Goal: Obtain resource: Obtain resource

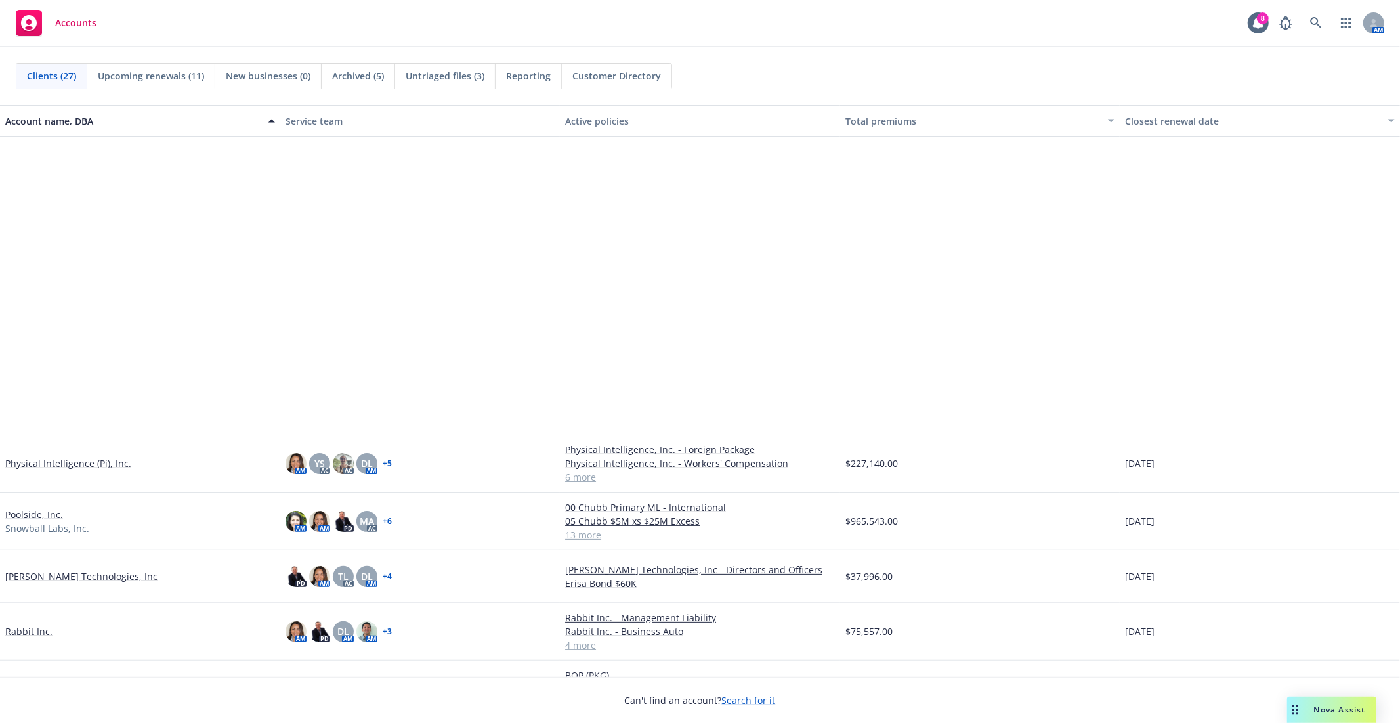
scroll to position [802, 0]
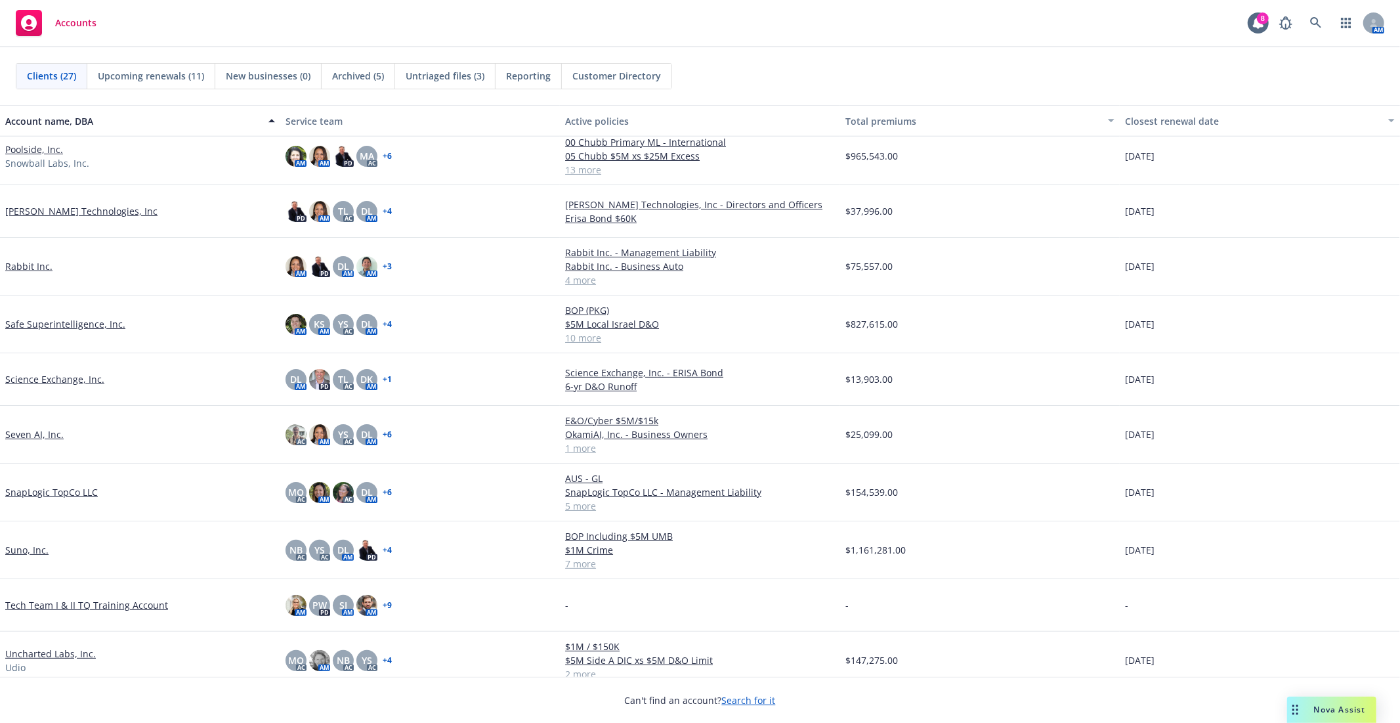
click at [47, 496] on link "SnapLogic TopCo LLC" at bounding box center [51, 492] width 93 height 14
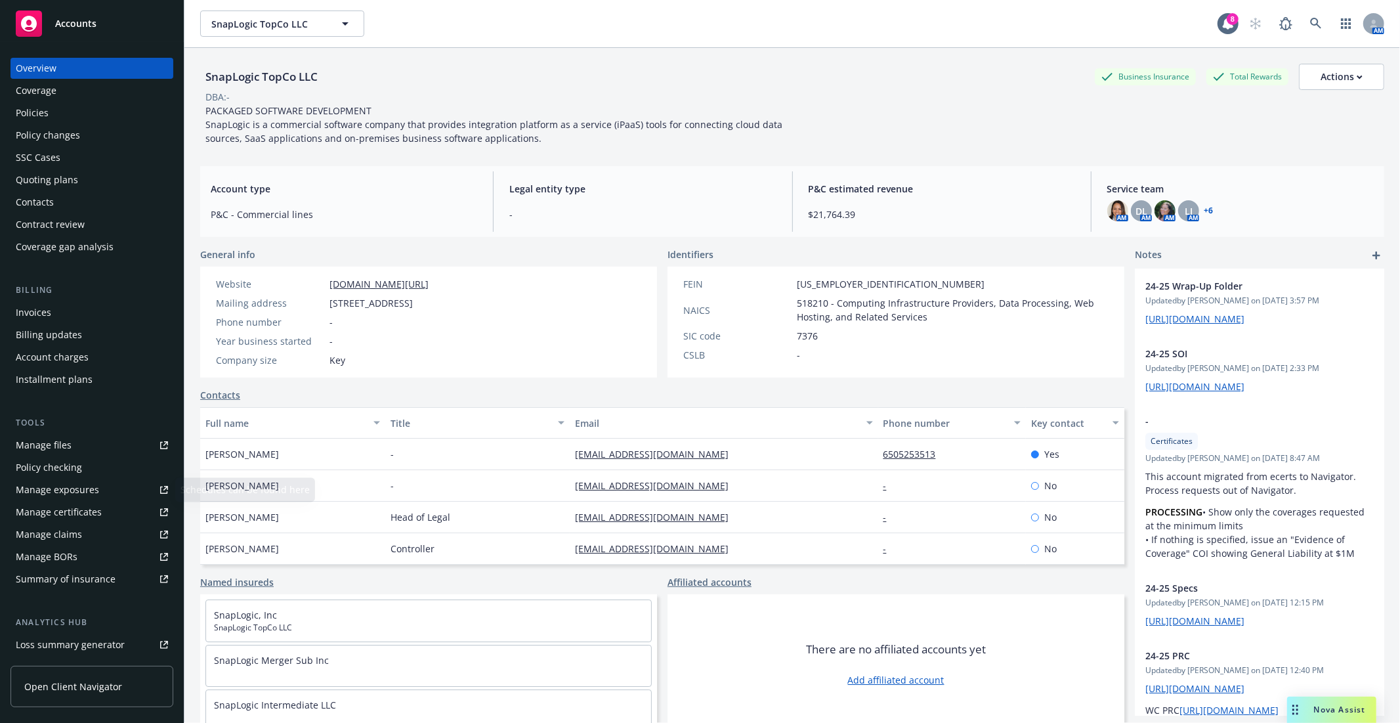
click at [69, 445] on div "Manage files" at bounding box center [44, 445] width 56 height 21
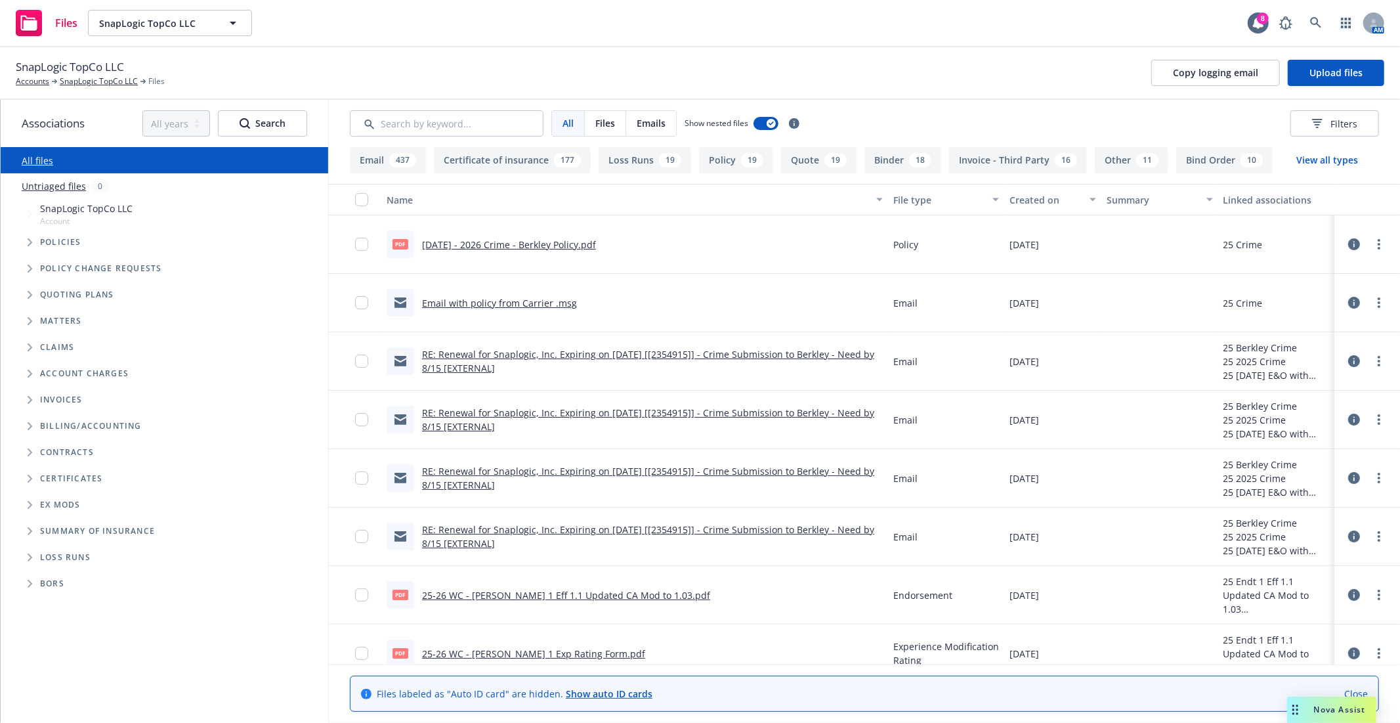
click at [30, 240] on icon "Tree Example" at bounding box center [30, 242] width 5 height 8
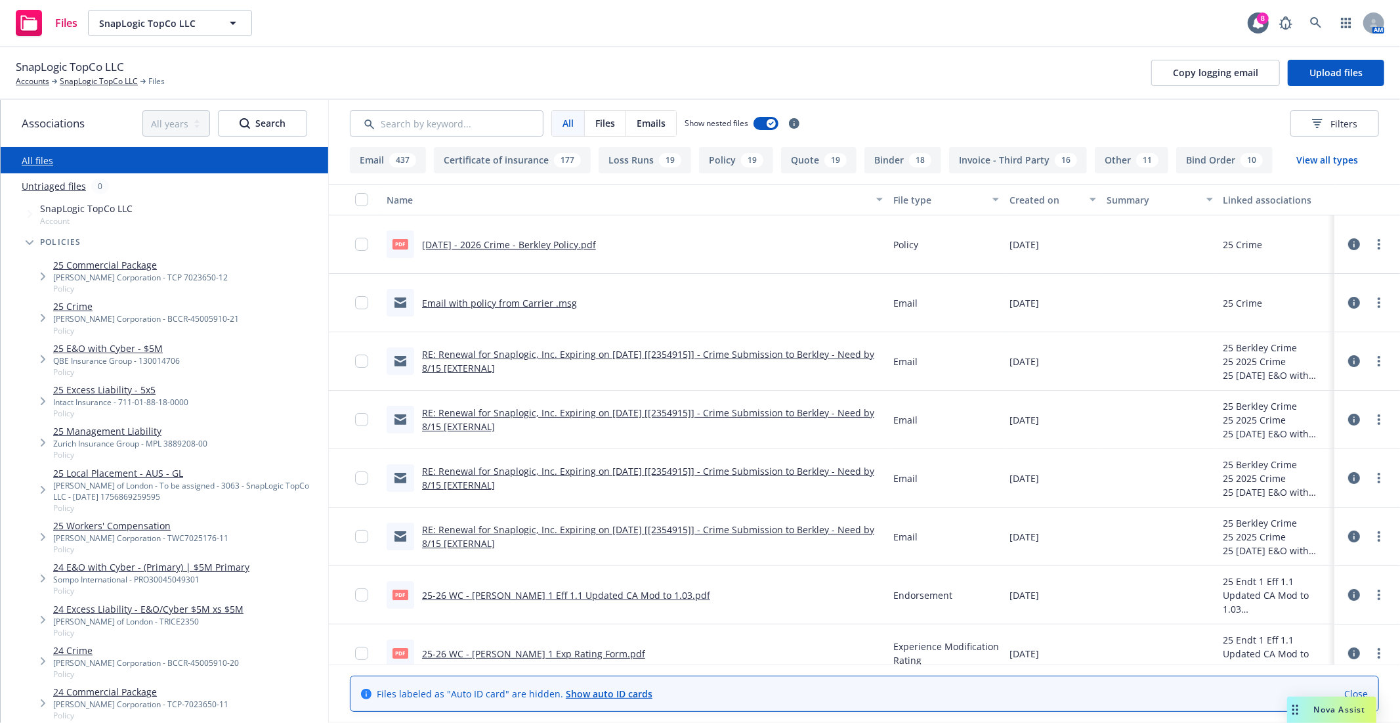
click at [94, 260] on link "25 Commercial Package" at bounding box center [140, 265] width 175 height 14
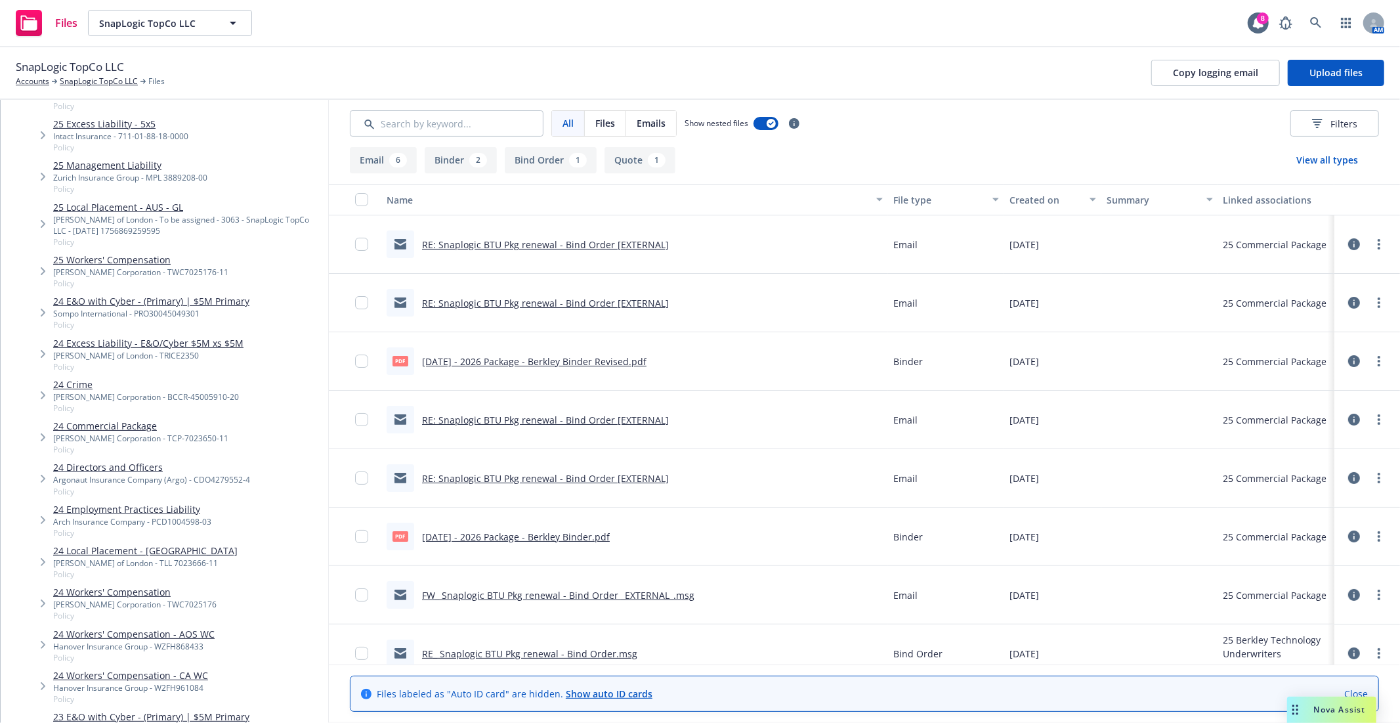
scroll to position [291, 0]
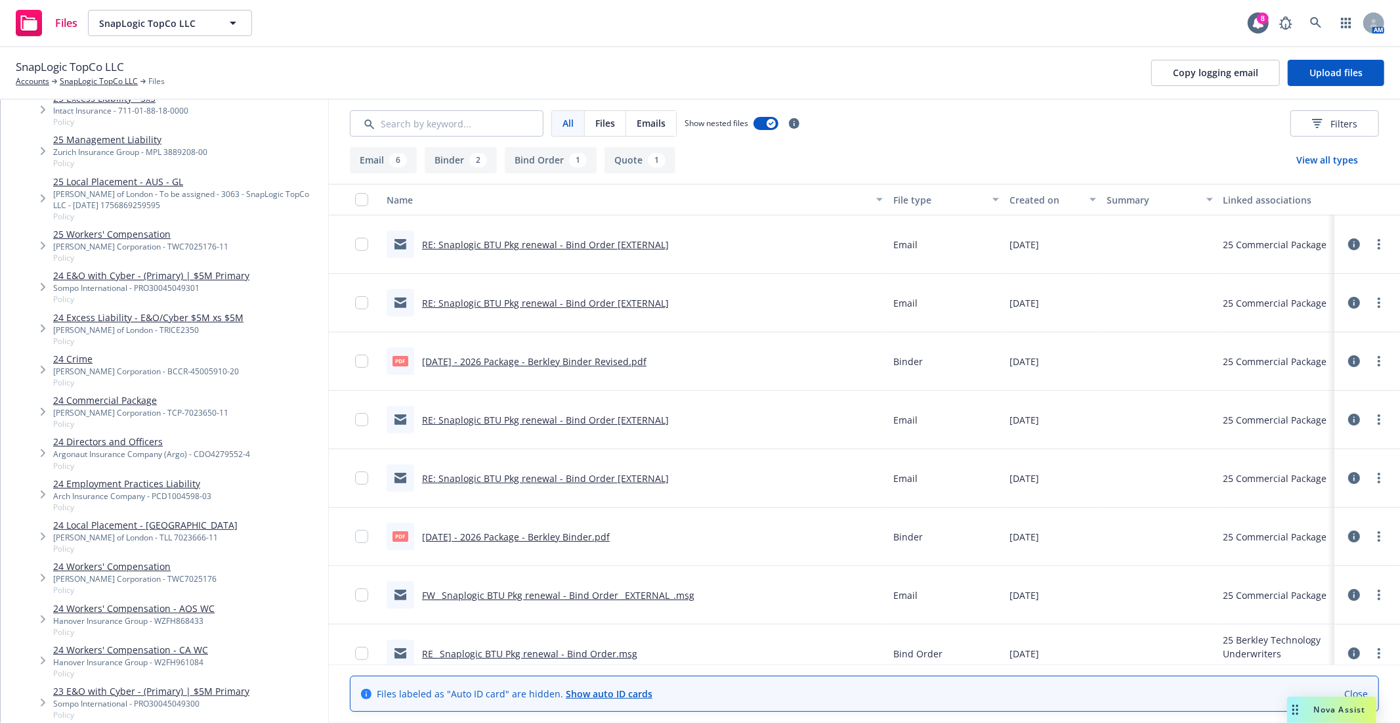
click at [122, 398] on link "24 Commercial Package" at bounding box center [140, 400] width 175 height 14
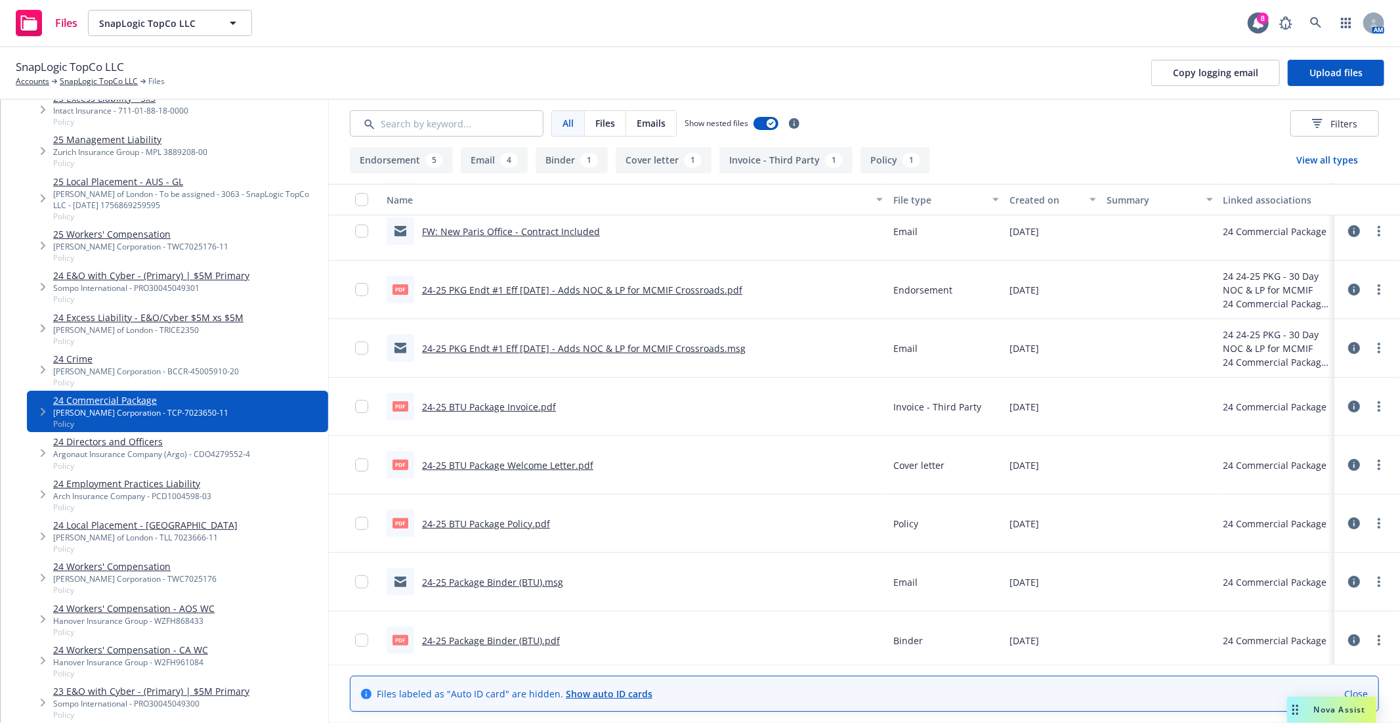
scroll to position [308, 0]
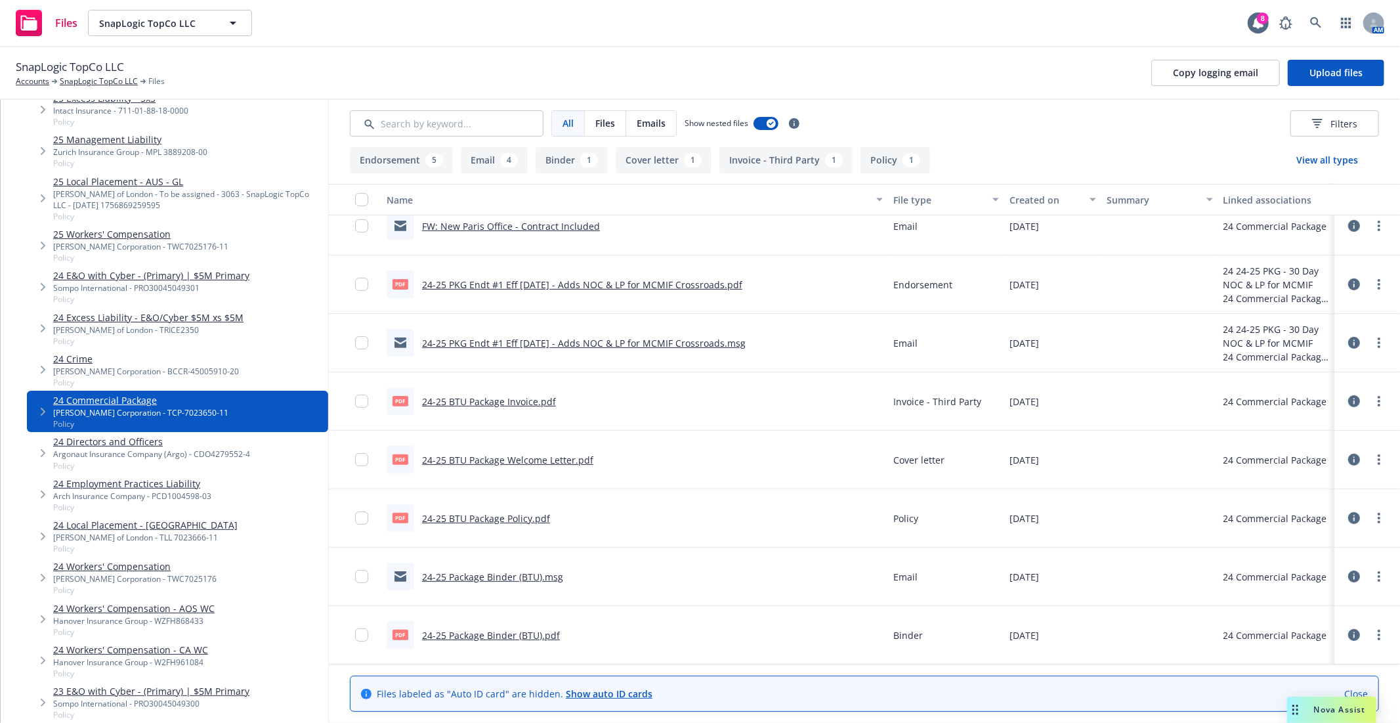
click at [496, 515] on link "24-25 BTU Package Policy.pdf" at bounding box center [486, 518] width 128 height 12
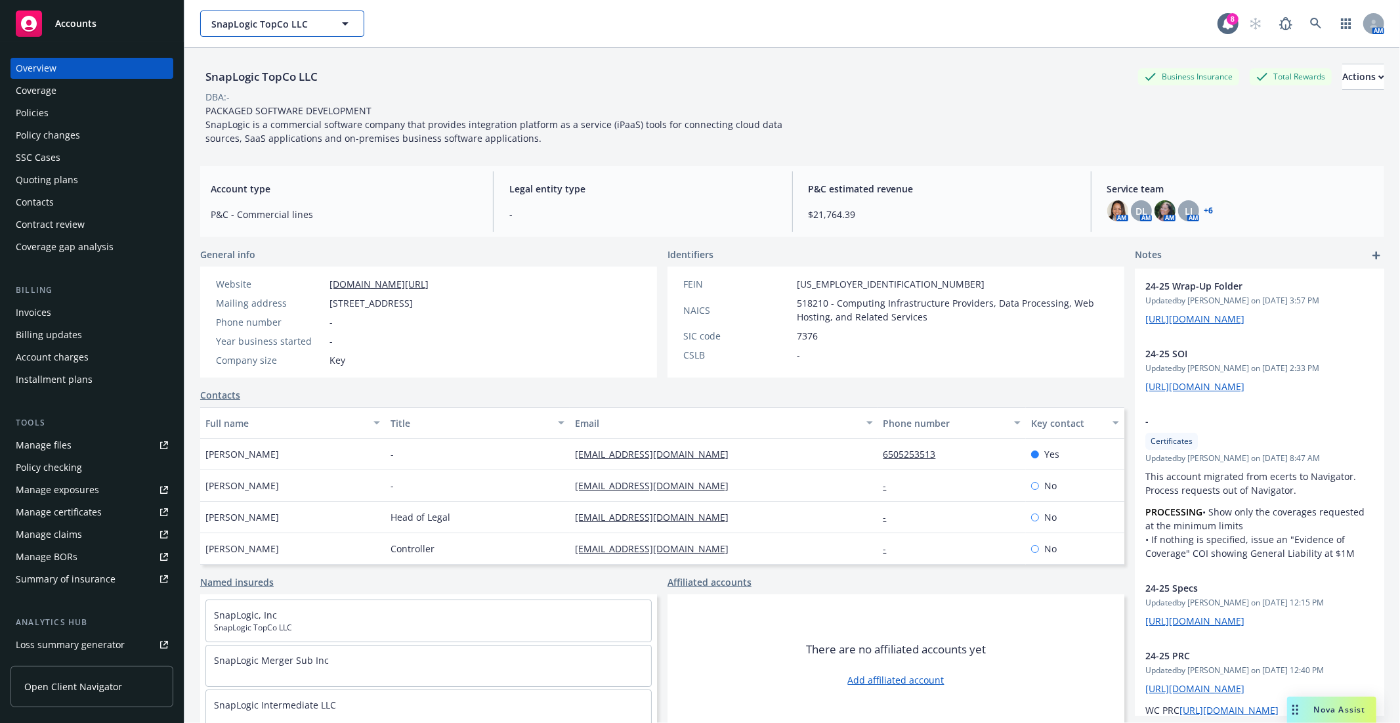
click at [277, 26] on span "SnapLogic TopCo LLC" at bounding box center [268, 24] width 114 height 14
type input "suno"
click at [247, 57] on strong "Suno, Inc." at bounding box center [237, 60] width 44 height 12
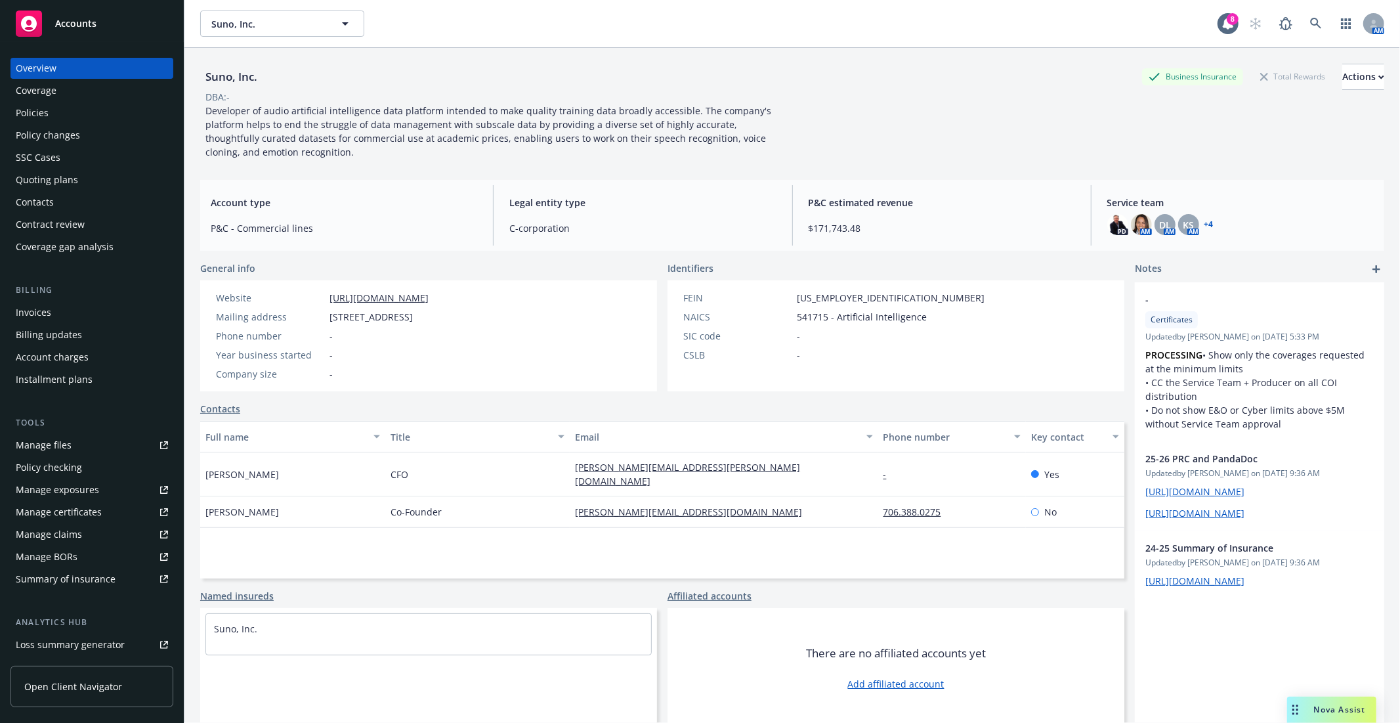
click at [88, 442] on link "Manage files" at bounding box center [92, 445] width 163 height 21
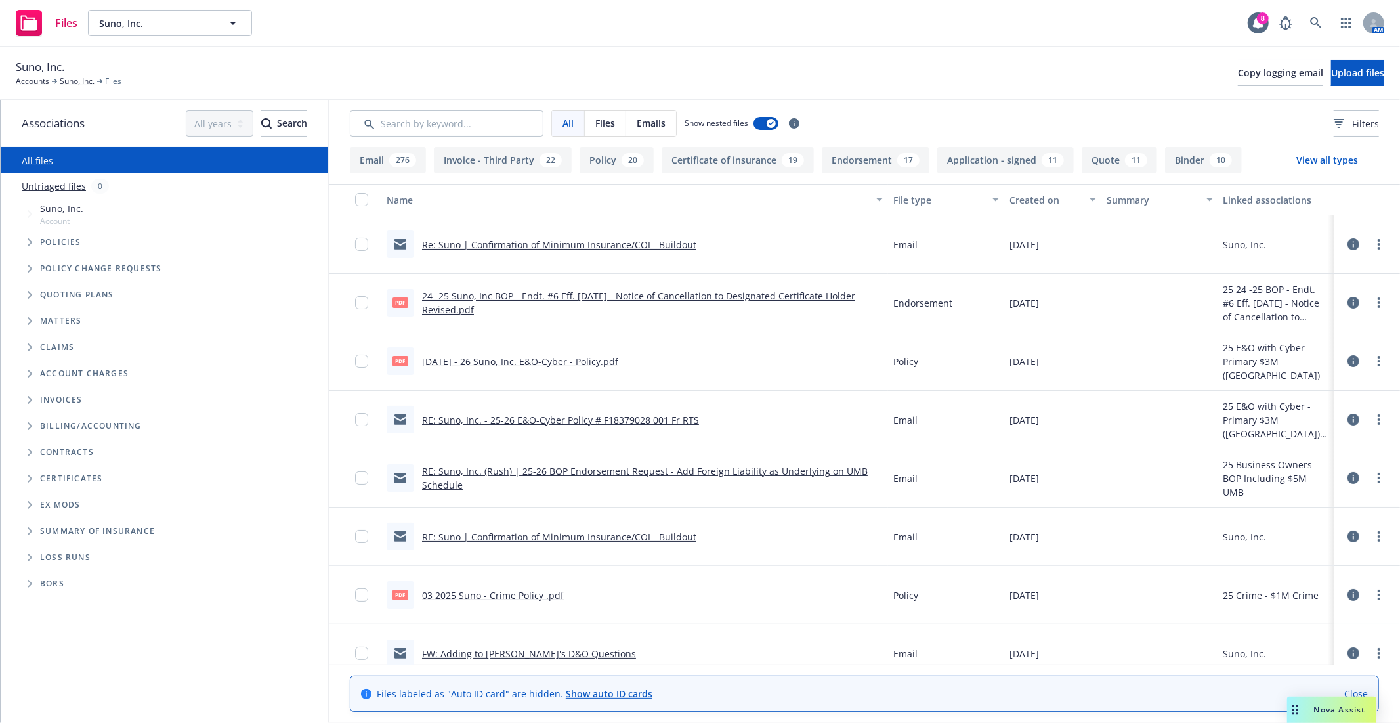
click at [49, 245] on span "Policies" at bounding box center [60, 242] width 41 height 8
click at [33, 240] on span "Tree Example" at bounding box center [29, 242] width 21 height 21
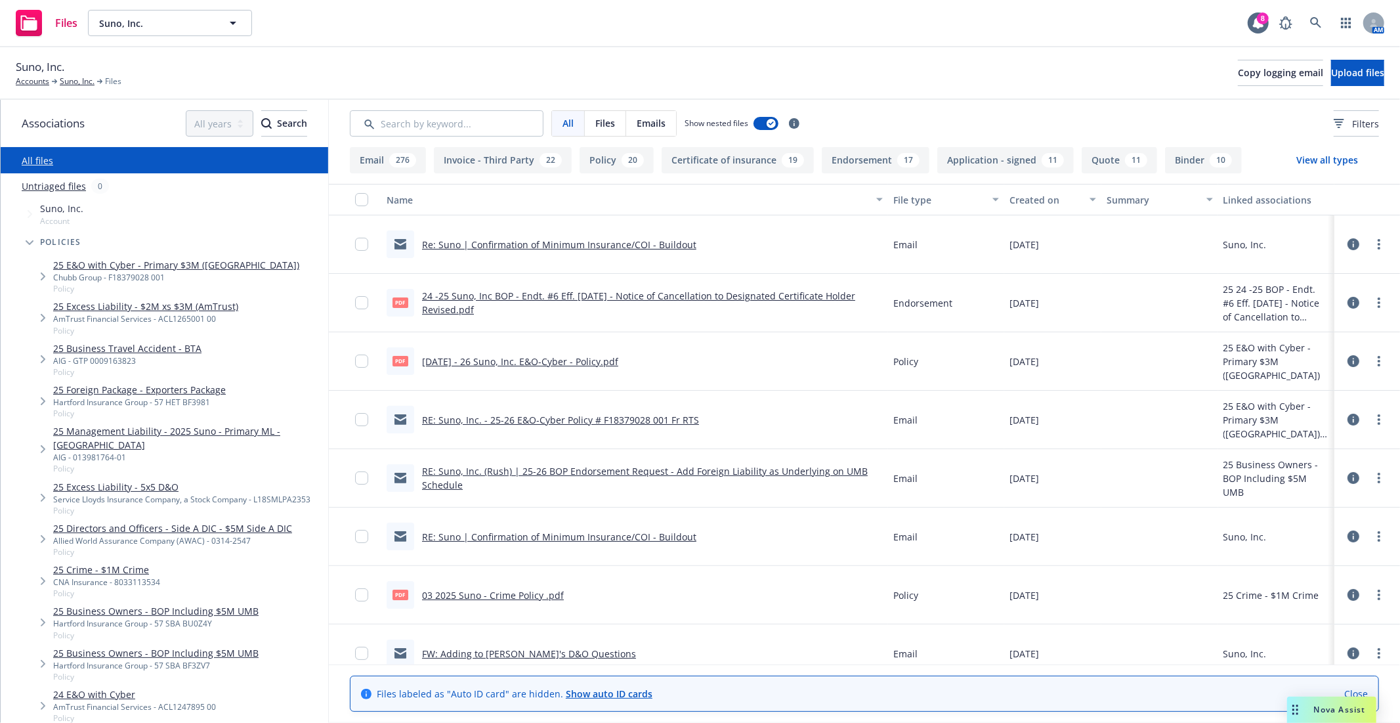
click at [125, 344] on link "25 Business Travel Accident - BTA" at bounding box center [127, 348] width 148 height 14
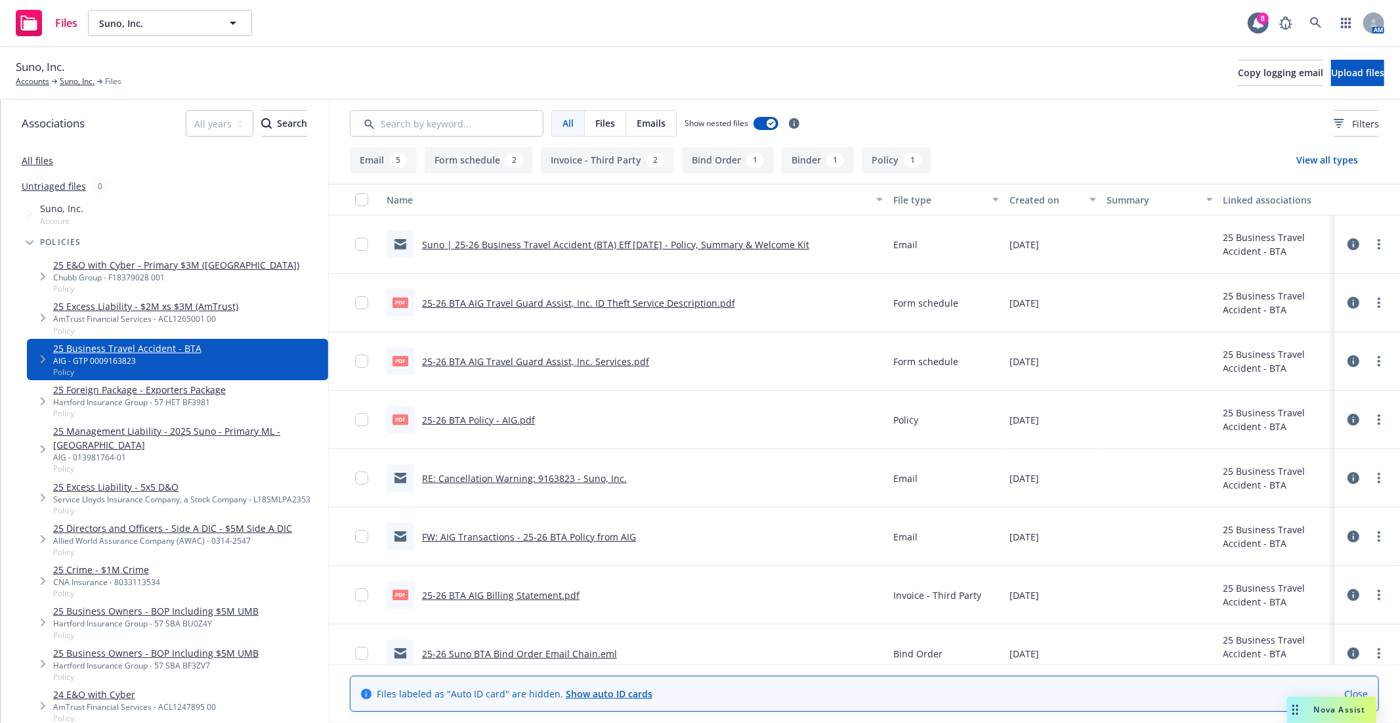
click at [480, 421] on link "25-26 BTA Policy - AIG.pdf" at bounding box center [478, 420] width 113 height 12
